Goal: Download file/media

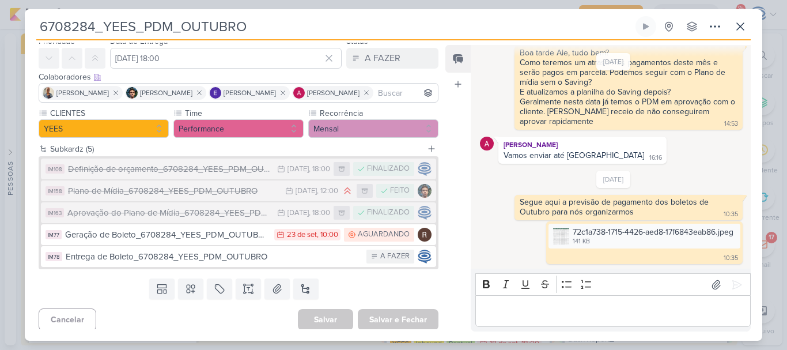
scroll to position [45, 0]
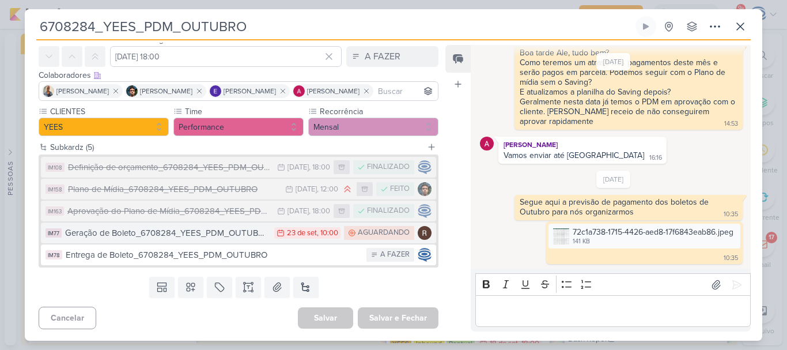
click at [238, 237] on div "Geração de Boleto_6708284_YEES_PDM_OUTUBRO" at bounding box center [166, 232] width 203 height 13
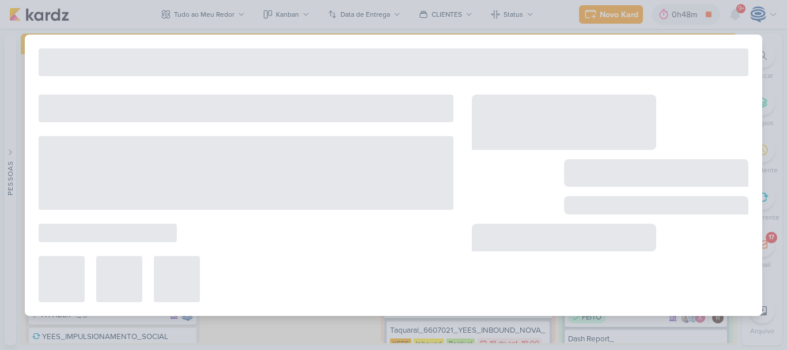
type input "Geração de Boleto_6708284_YEES_PDM_OUTUBRO"
type input "[DATE] 10:00"
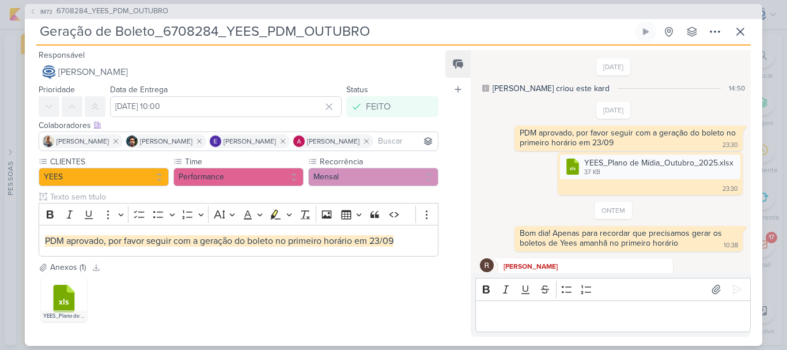
scroll to position [729, 0]
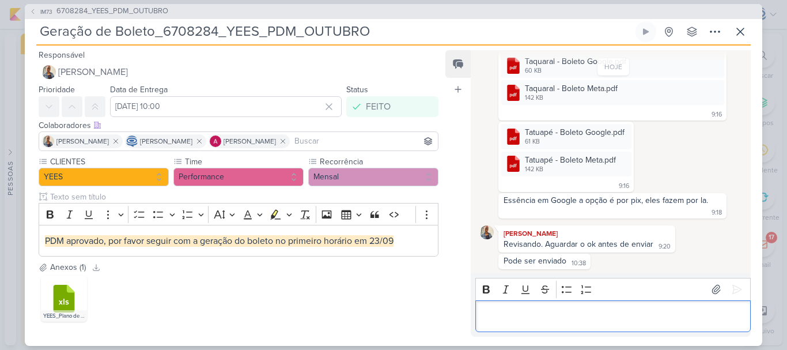
click at [666, 305] on div "Editor editing area: main" at bounding box center [612, 316] width 275 height 32
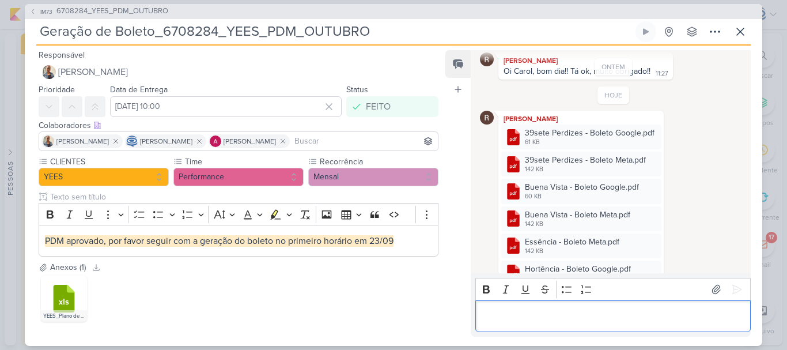
scroll to position [205, 0]
click at [650, 134] on icon at bounding box center [652, 134] width 6 height 1
click at [629, 168] on button "Baixar" at bounding box center [610, 172] width 93 height 17
click at [654, 163] on icon at bounding box center [652, 161] width 9 height 9
click at [623, 207] on button "Baixar" at bounding box center [610, 199] width 93 height 17
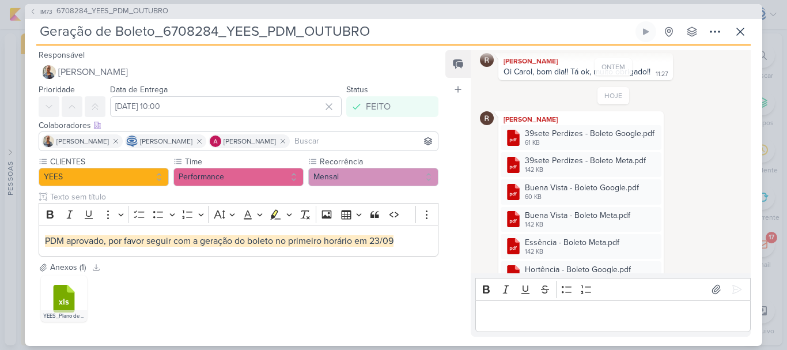
click at [733, 150] on div "[PERSON_NAME] .cls-1 {fill: #cb0606;} .cls-1, .cls-2, .cls-3 {fill-rule: evenod…" at bounding box center [613, 247] width 267 height 272
click at [645, 185] on div at bounding box center [652, 188] width 14 height 14
click at [612, 233] on button "Baixar" at bounding box center [610, 226] width 93 height 17
click at [648, 215] on icon at bounding box center [652, 215] width 9 height 9
click at [616, 255] on button "Baixar" at bounding box center [610, 254] width 93 height 17
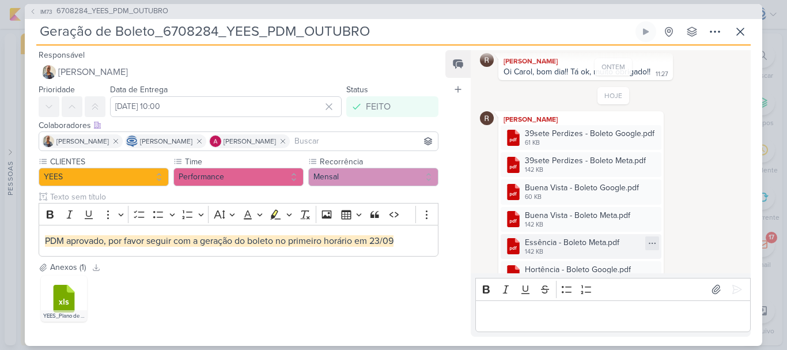
click at [649, 244] on icon at bounding box center [652, 243] width 9 height 9
click at [627, 276] on button "Baixar" at bounding box center [610, 281] width 93 height 17
click at [706, 234] on div "[PERSON_NAME] .cls-1 {fill: #cb0606;} .cls-1, .cls-2, .cls-3 {fill-rule: evenod…" at bounding box center [613, 247] width 267 height 272
click at [675, 243] on div "[PERSON_NAME] .cls-1 {fill: #cb0606;} .cls-1, .cls-2, .cls-3 {fill-rule: evenod…" at bounding box center [613, 247] width 267 height 272
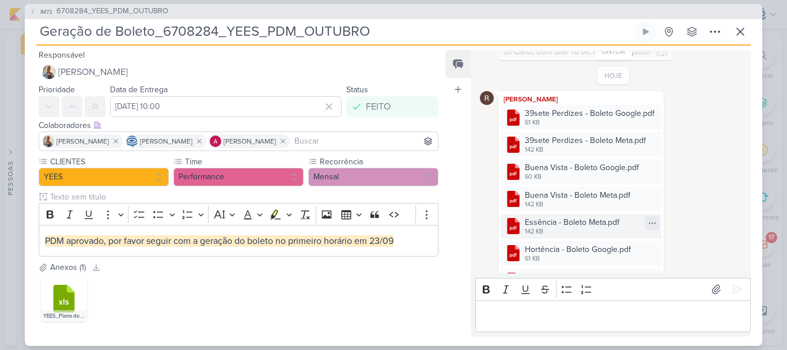
scroll to position [233, 0]
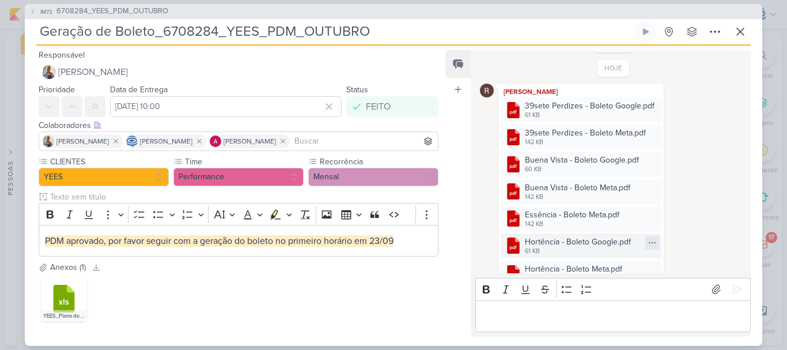
click at [645, 245] on div at bounding box center [652, 243] width 14 height 14
click at [626, 282] on button "Baixar" at bounding box center [610, 281] width 93 height 17
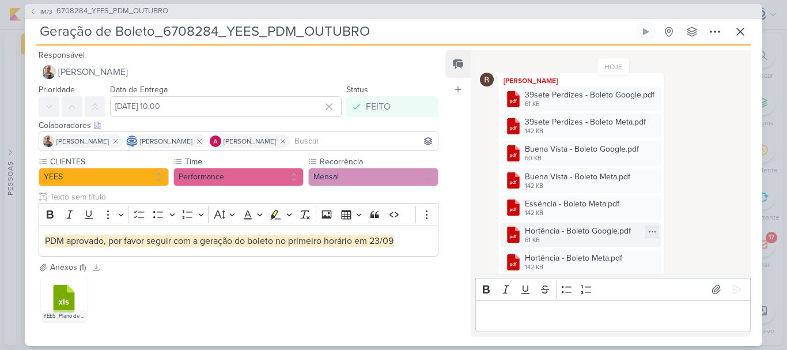
scroll to position [250, 0]
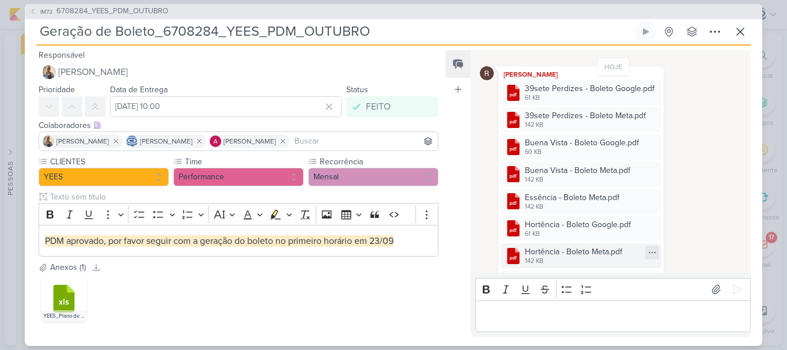
click at [650, 255] on icon at bounding box center [652, 252] width 9 height 9
click at [606, 285] on div "Baixar" at bounding box center [596, 291] width 22 height 12
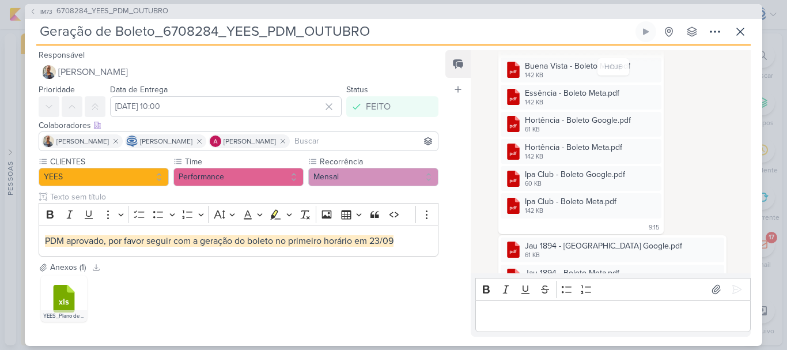
scroll to position [374, 0]
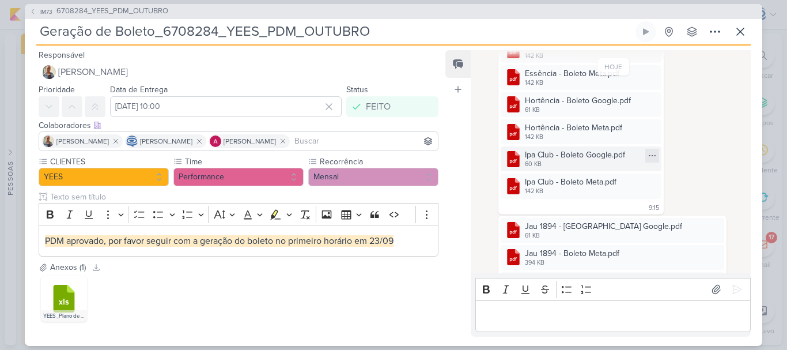
click at [649, 153] on icon at bounding box center [652, 155] width 9 height 9
click at [621, 201] on button "Baixar" at bounding box center [610, 194] width 93 height 17
click at [648, 184] on icon at bounding box center [652, 182] width 9 height 9
click at [622, 220] on button "Baixar" at bounding box center [610, 221] width 93 height 17
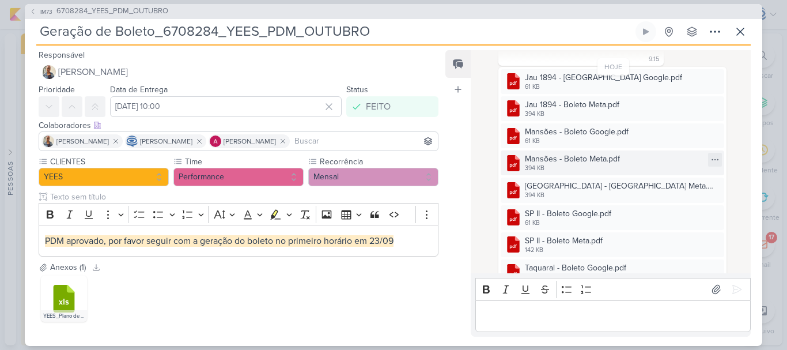
scroll to position [527, 0]
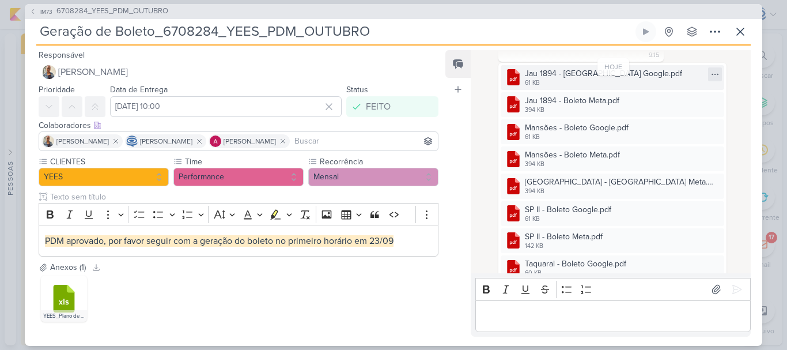
click at [712, 74] on icon at bounding box center [715, 74] width 6 height 1
click at [626, 111] on button "Baixar" at bounding box center [612, 112] width 93 height 17
click at [724, 108] on div ".cls-1 {fill: #cb0606;} .cls-1, .cls-2, .cls-3 {fill-rule: evenodd;} .cls-2 {fi…" at bounding box center [613, 193] width 267 height 260
click at [712, 101] on icon at bounding box center [715, 101] width 6 height 1
click at [627, 142] on button "Baixar" at bounding box center [612, 139] width 93 height 17
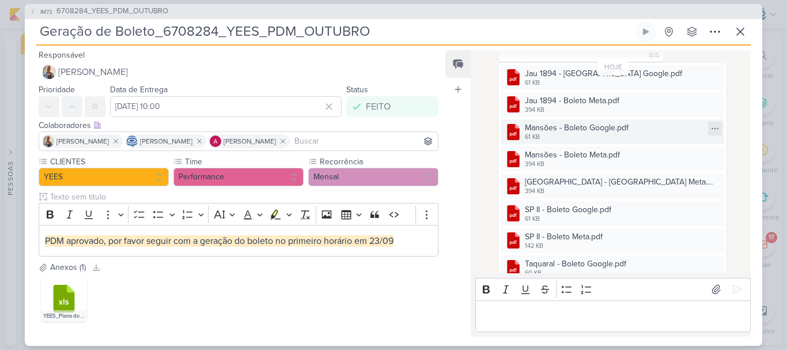
click at [712, 128] on icon at bounding box center [715, 128] width 6 height 1
click at [624, 164] on button "Baixar" at bounding box center [612, 166] width 93 height 17
click at [710, 153] on icon at bounding box center [714, 155] width 9 height 9
click at [619, 190] on button "Baixar" at bounding box center [612, 194] width 93 height 17
click at [722, 116] on div ".cls-1 {fill: #cb0606;} .cls-1, .cls-2, .cls-3 {fill-rule: evenodd;} .cls-2 {fi…" at bounding box center [613, 193] width 267 height 260
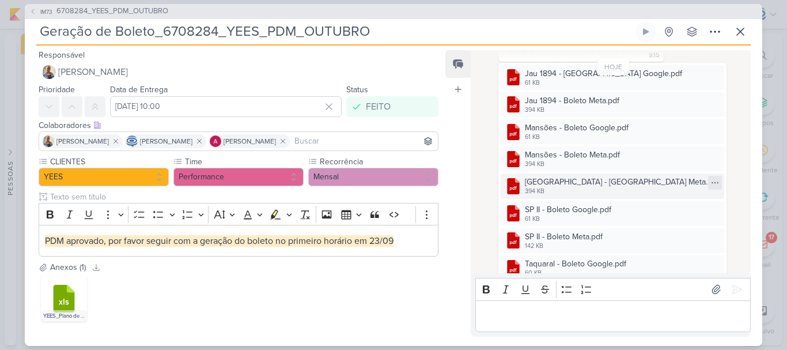
click at [710, 182] on icon at bounding box center [714, 182] width 9 height 9
click at [629, 219] on button "Baixar" at bounding box center [612, 221] width 93 height 17
click at [720, 190] on div ".cls-1 {fill: #cb0606;} .cls-1, .cls-2, .cls-3 {fill-rule: evenodd;} .cls-2 {fi…" at bounding box center [613, 193] width 267 height 260
click at [710, 210] on icon at bounding box center [714, 210] width 9 height 9
click at [627, 244] on button "Baixar" at bounding box center [612, 248] width 93 height 17
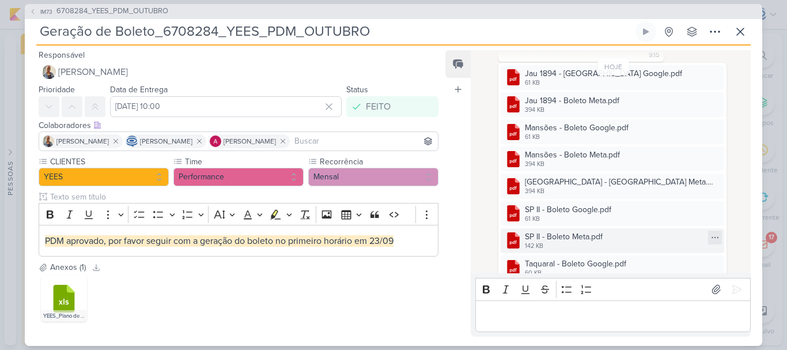
click at [710, 239] on icon at bounding box center [714, 237] width 9 height 9
click at [609, 279] on div "Baixar" at bounding box center [598, 276] width 22 height 12
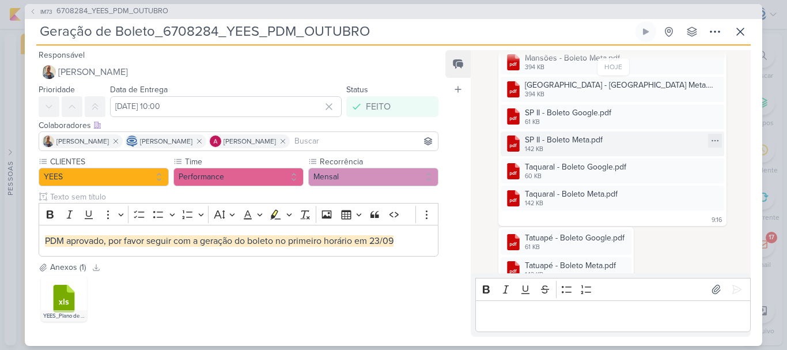
scroll to position [637, 0]
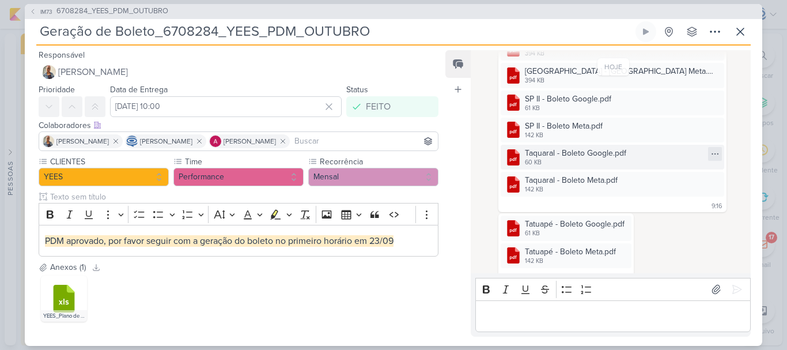
click at [710, 155] on icon at bounding box center [714, 153] width 9 height 9
click at [619, 191] on button "Baixar" at bounding box center [612, 192] width 93 height 17
click at [721, 194] on div ".cls-1 {fill: #cb0606;} .cls-1, .cls-2, .cls-3 {fill-rule: evenodd;} .cls-2 {fi…" at bounding box center [613, 82] width 267 height 260
click at [710, 180] on icon at bounding box center [714, 180] width 9 height 9
click at [619, 222] on button "Baixar" at bounding box center [612, 219] width 93 height 17
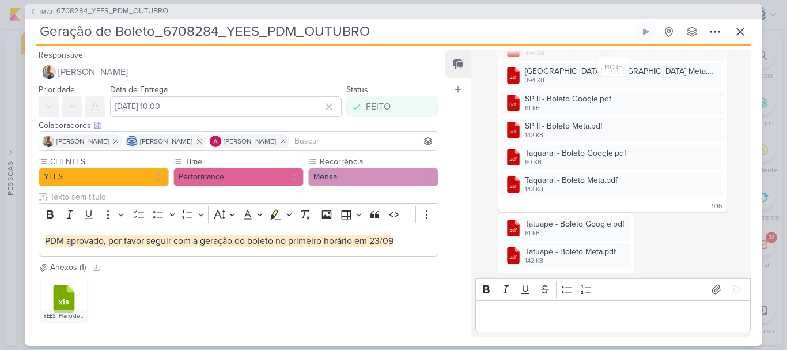
click at [720, 144] on div ".cls-1 {fill: #cb0606;} .cls-1, .cls-2, .cls-3 {fill-rule: evenodd;} .cls-2 {fi…" at bounding box center [613, 82] width 267 height 260
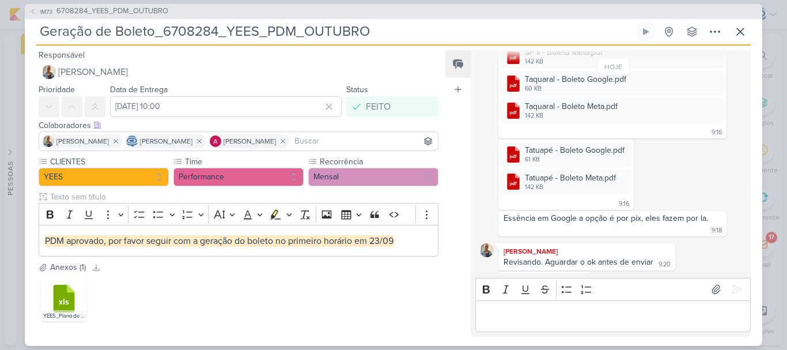
scroll to position [751, 0]
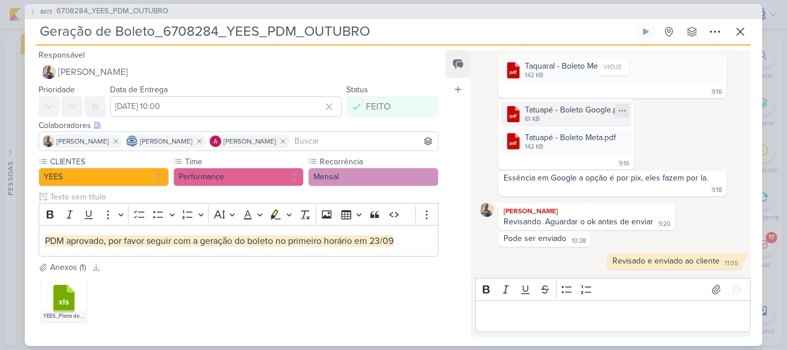
click at [620, 108] on icon at bounding box center [622, 110] width 9 height 9
click at [600, 148] on button "Baixar" at bounding box center [581, 149] width 93 height 17
click at [626, 137] on icon at bounding box center [622, 138] width 9 height 9
click at [601, 172] on button "Baixar" at bounding box center [581, 176] width 93 height 17
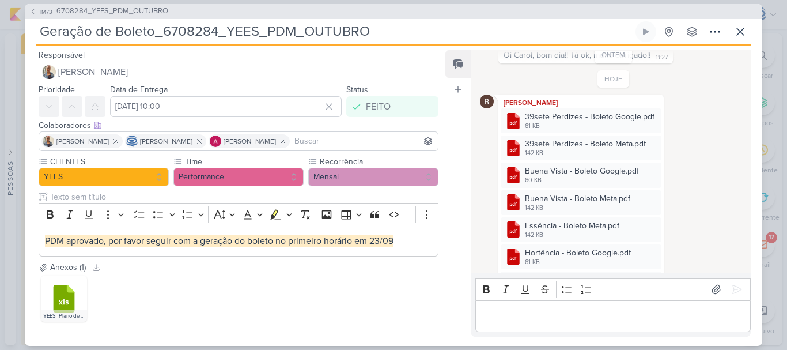
scroll to position [212, 0]
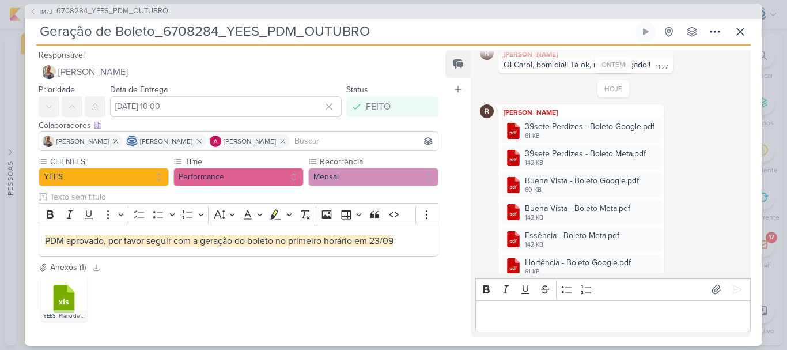
drag, startPoint x: 378, startPoint y: 36, endPoint x: 39, endPoint y: 19, distance: 339.2
click at [39, 19] on div "IM73 6708284_YEES_PDM_OUTUBRO Geração de Boleto_6708284_YEES_PDM_OUTUBRO Criado…" at bounding box center [393, 175] width 737 height 342
